Goal: Transaction & Acquisition: Book appointment/travel/reservation

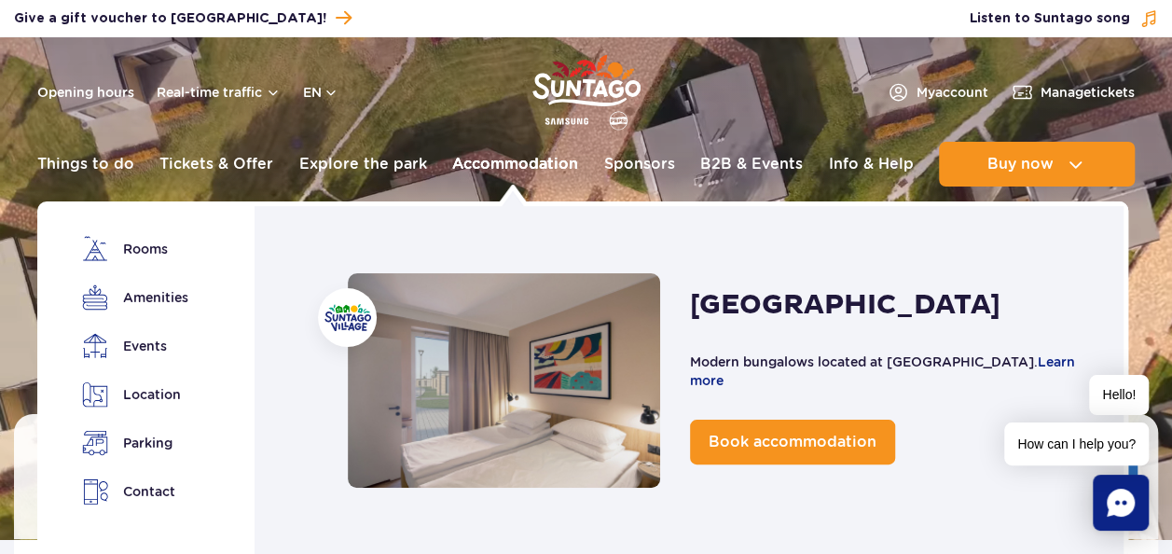
click at [482, 162] on link "Accommodation" at bounding box center [515, 164] width 126 height 45
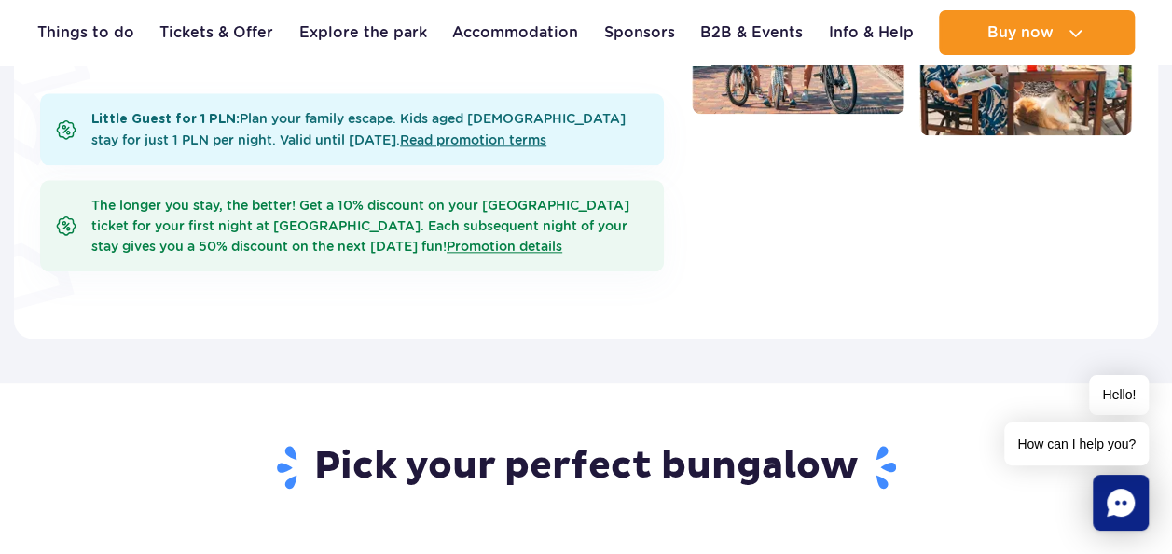
scroll to position [932, 0]
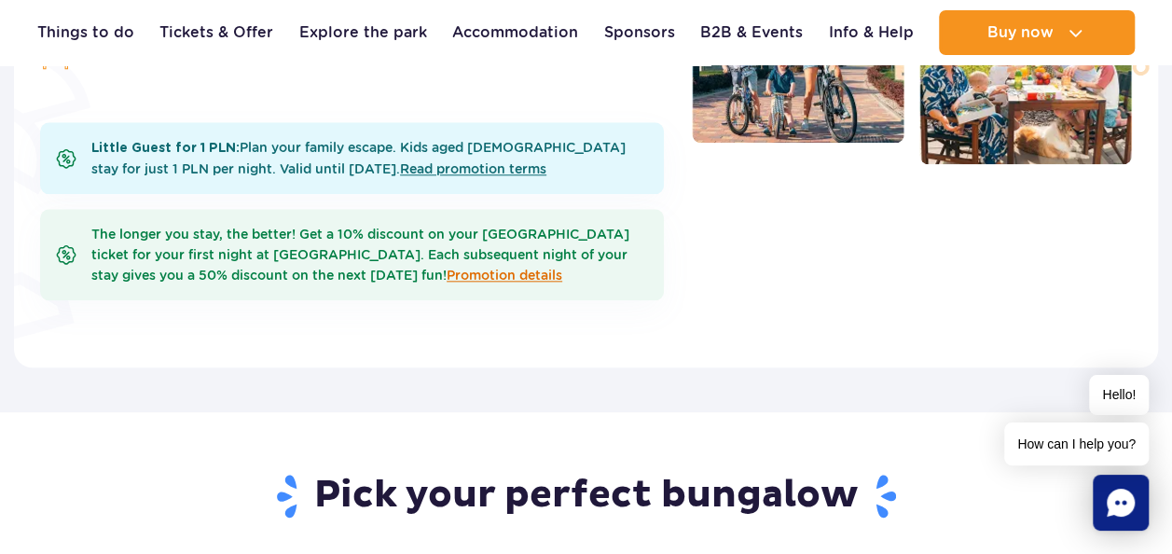
click at [529, 268] on link "Promotion details" at bounding box center [505, 275] width 116 height 15
